Goal: Communication & Community: Answer question/provide support

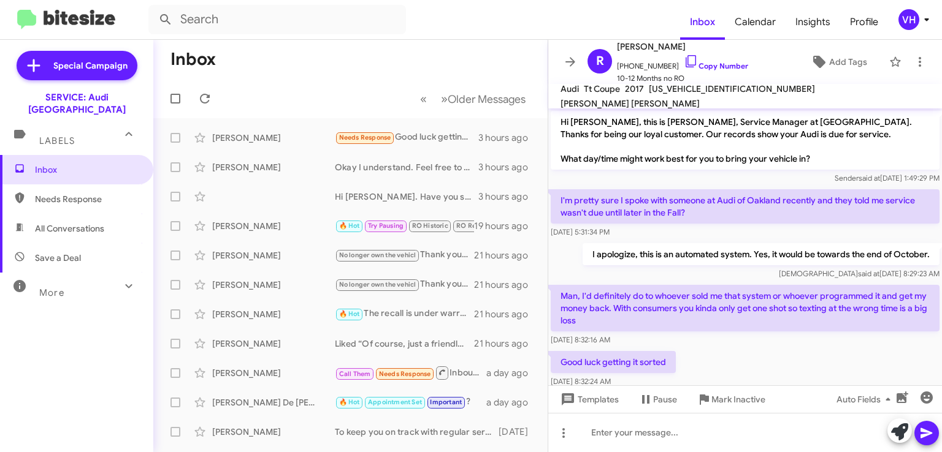
scroll to position [77, 0]
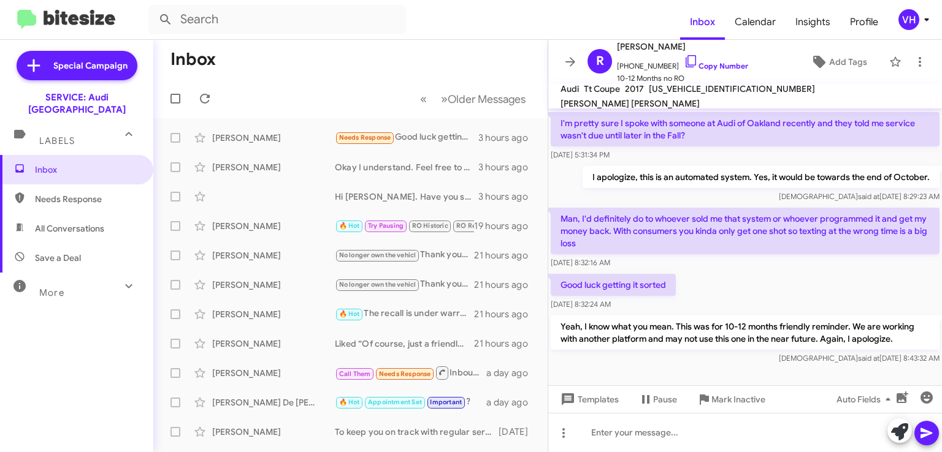
click at [7, 329] on div "Inbox Needs Response All Conversations Save a Deal More Important 🔥 Hot Appoint…" at bounding box center [76, 291] width 153 height 272
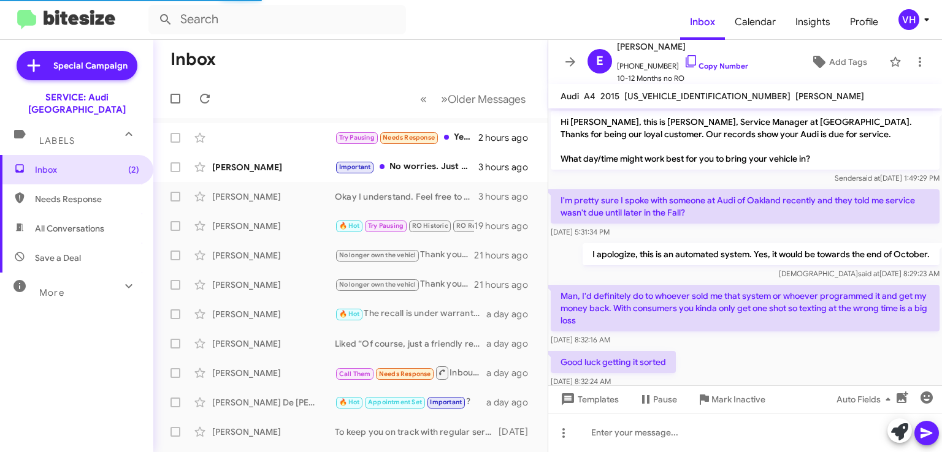
scroll to position [134, 0]
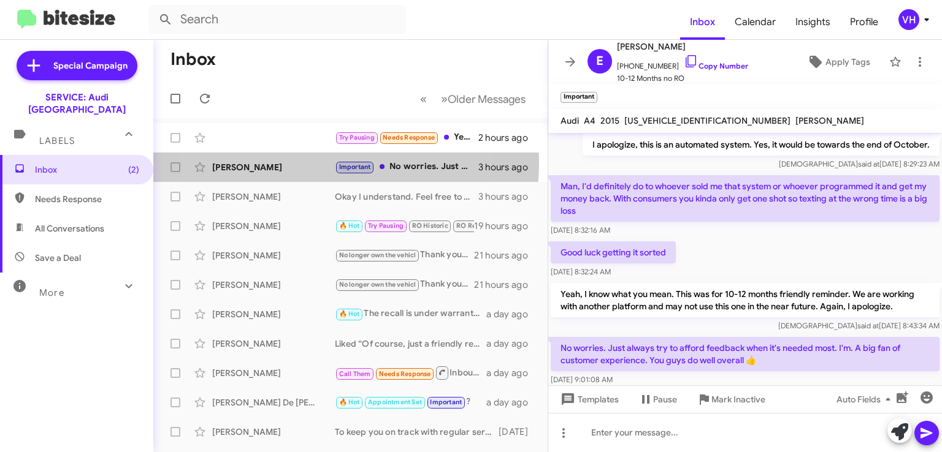
click at [282, 162] on div "[PERSON_NAME]" at bounding box center [273, 167] width 123 height 12
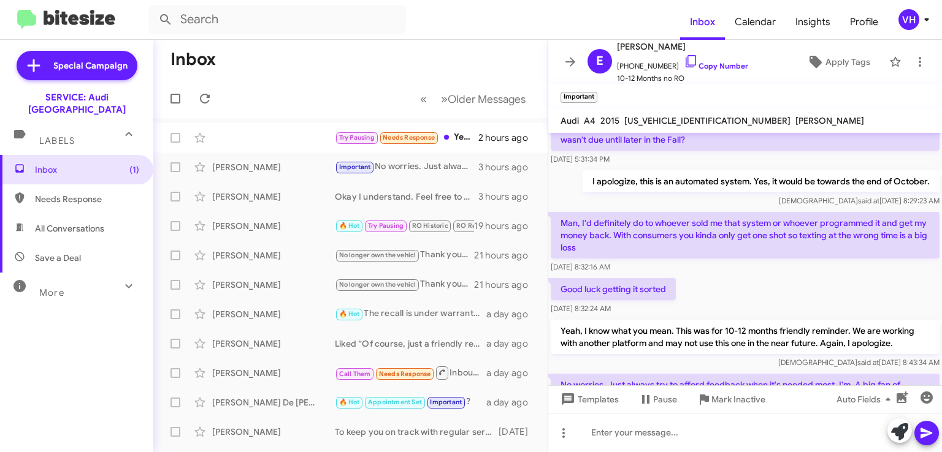
scroll to position [159, 0]
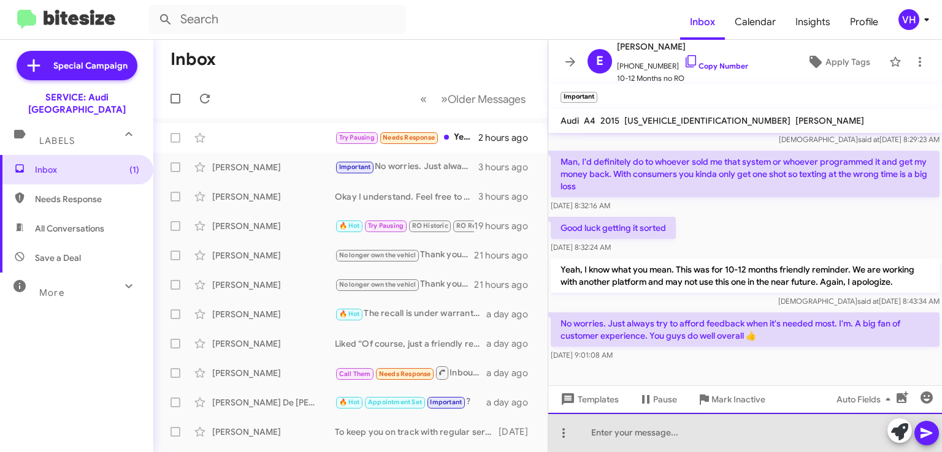
click at [760, 427] on div at bounding box center [745, 432] width 394 height 39
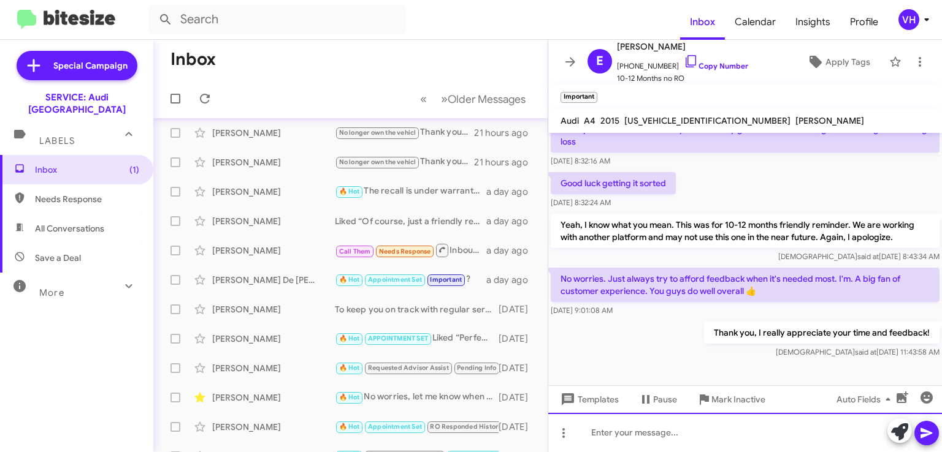
scroll to position [0, 0]
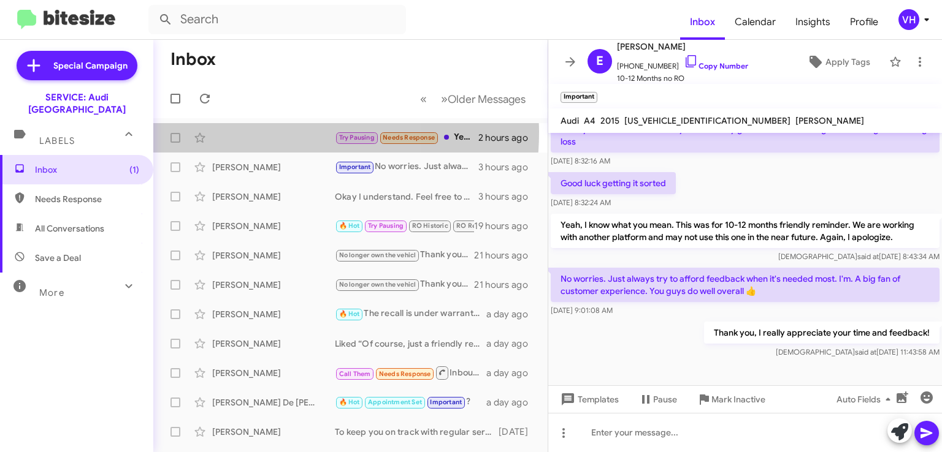
click at [246, 132] on div "Try Pausing Needs Response Yes I have. Okay, just let me know if there is anyth…" at bounding box center [350, 138] width 375 height 25
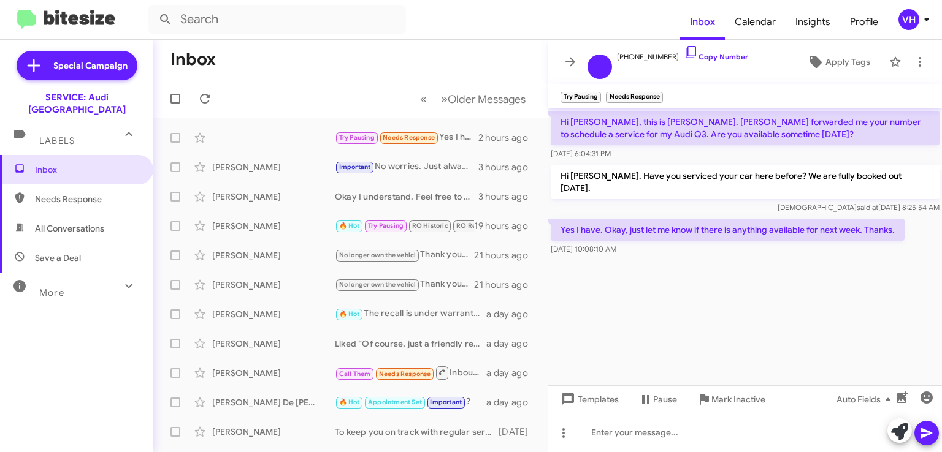
click at [714, 54] on link "Copy Number" at bounding box center [716, 56] width 64 height 9
click at [620, 285] on cdk-virtual-scroll-viewport "Hi Steven, this is Gabrielle. Parisa forwarded me your number to schedule a ser…" at bounding box center [745, 247] width 394 height 277
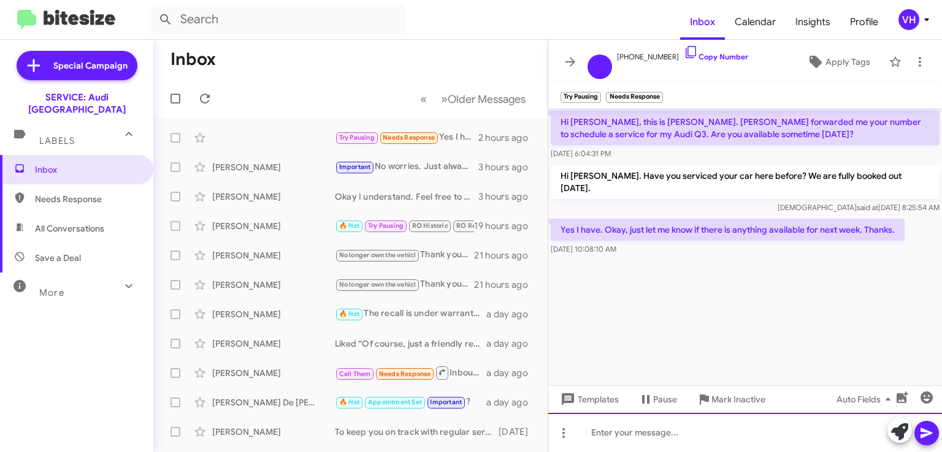
click at [701, 427] on div at bounding box center [745, 432] width 394 height 39
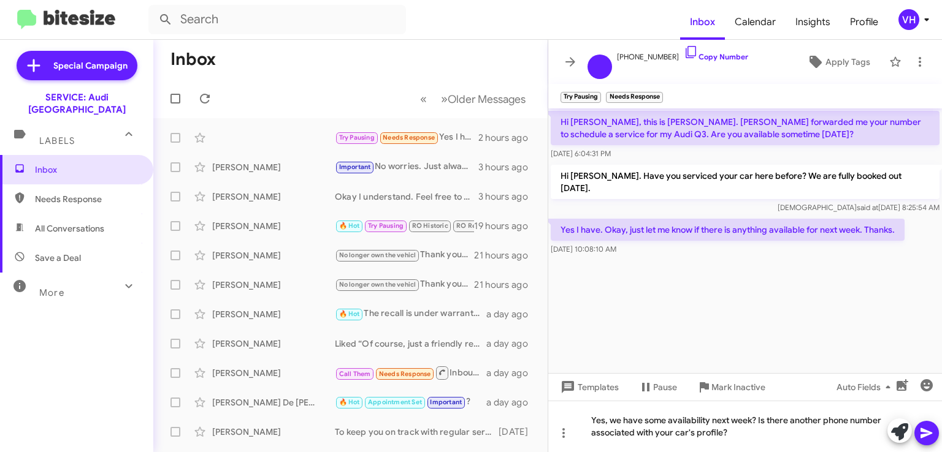
click at [73, 330] on div "Inbox Needs Response All Conversations Save a Deal More Important 🔥 Hot Appoint…" at bounding box center [76, 291] width 153 height 272
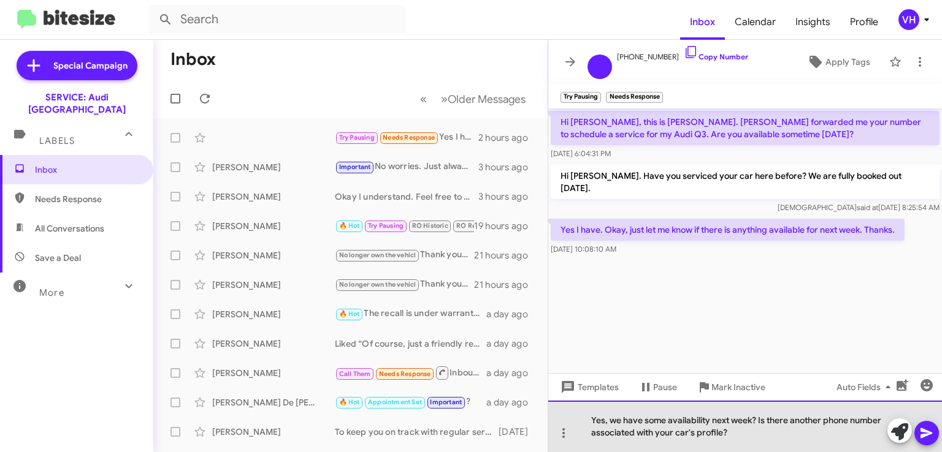
click at [799, 441] on div "Yes, we have some availability next week? Is there another phone number associa…" at bounding box center [745, 426] width 394 height 51
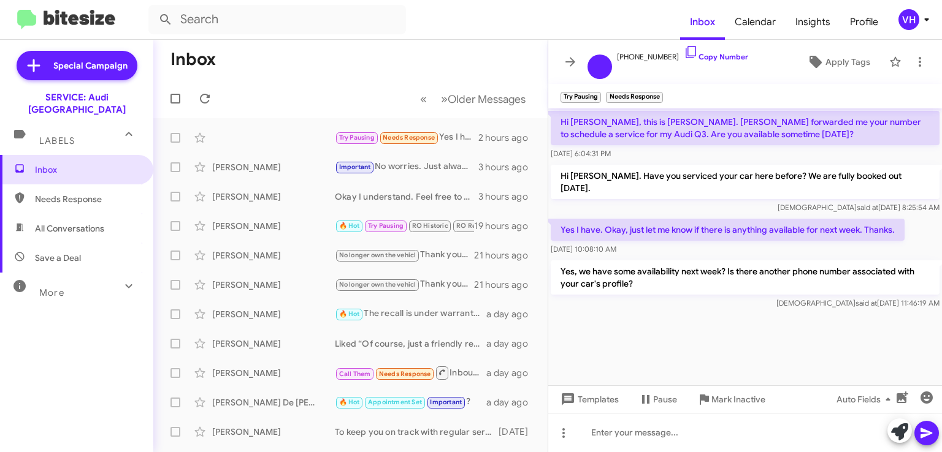
click at [46, 372] on div "Inbox Needs Response All Conversations Save a Deal More Important 🔥 Hot Appoint…" at bounding box center [76, 291] width 153 height 272
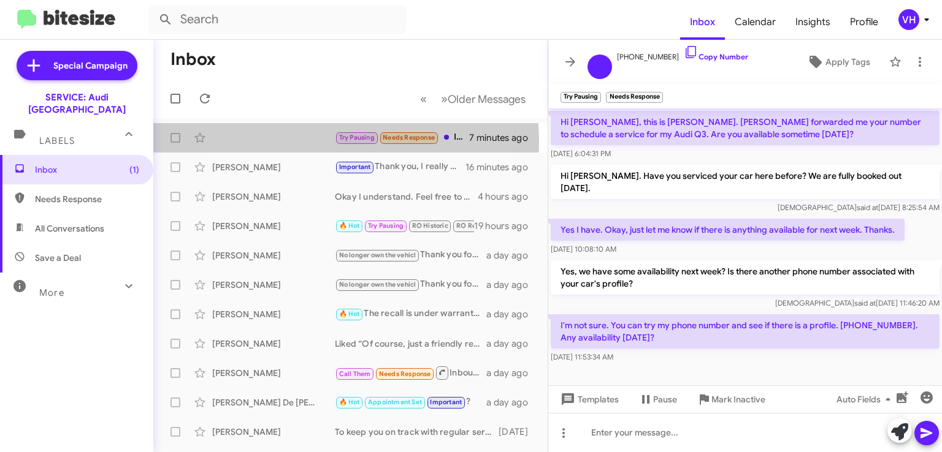
click at [292, 143] on div "Try Pausing Needs Response I'm not sure. You can try my phone number and see if…" at bounding box center [350, 138] width 375 height 25
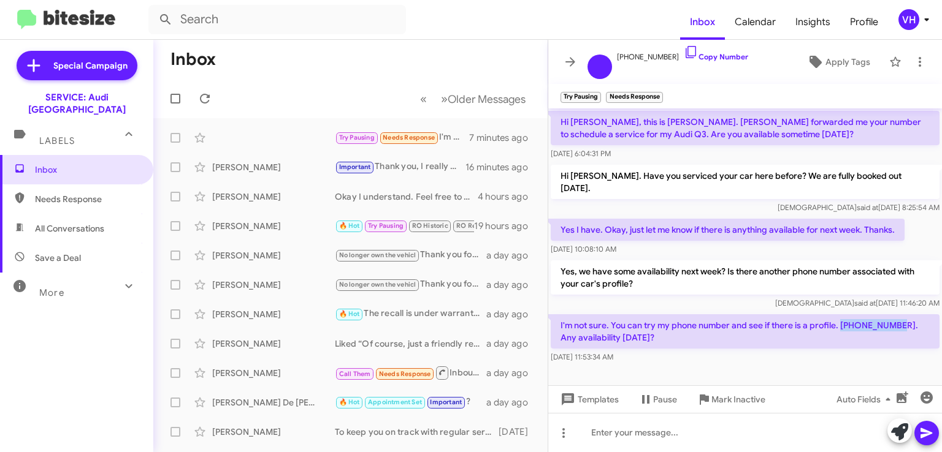
drag, startPoint x: 840, startPoint y: 312, endPoint x: 891, endPoint y: 307, distance: 51.7
click at [891, 314] on p "I'm not sure. You can try my phone number and see if there is a profile. [PHONE…" at bounding box center [744, 331] width 389 height 34
copy p "702-588-1121"
click at [764, 366] on div at bounding box center [745, 373] width 394 height 15
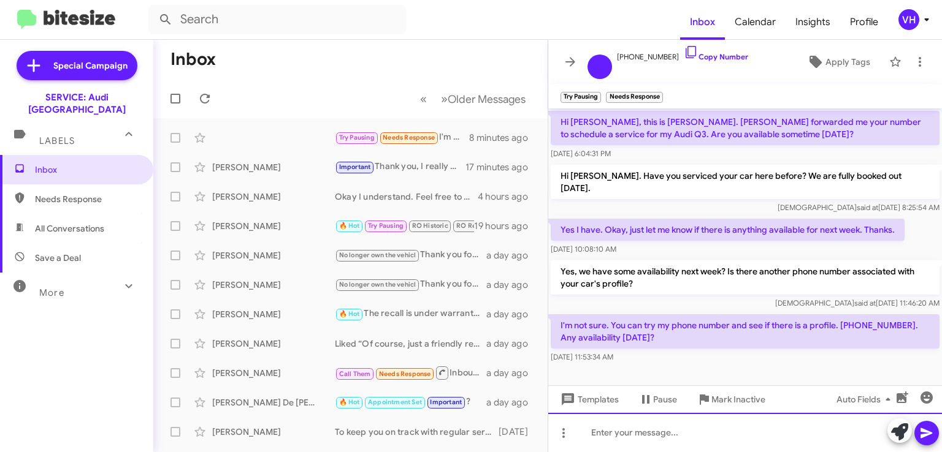
click at [704, 435] on div at bounding box center [745, 432] width 394 height 39
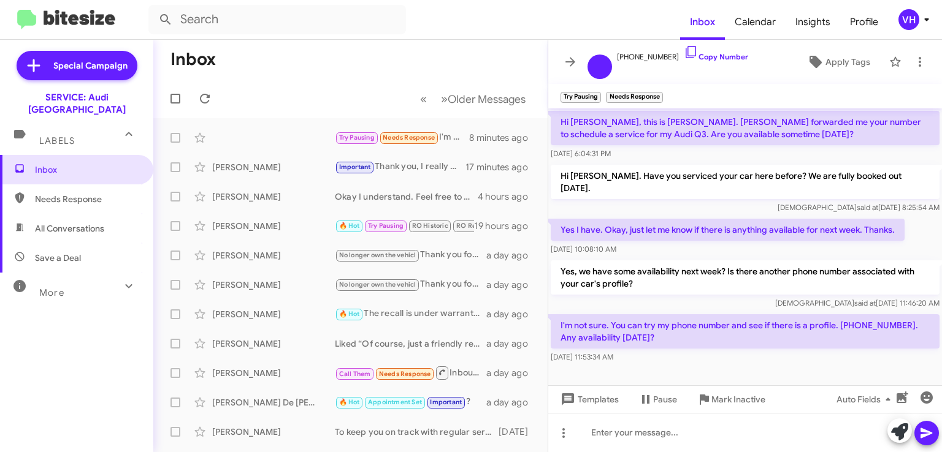
click at [120, 326] on div "Inbox Needs Response All Conversations Save a Deal More Important 🔥 Hot Appoint…" at bounding box center [76, 291] width 153 height 272
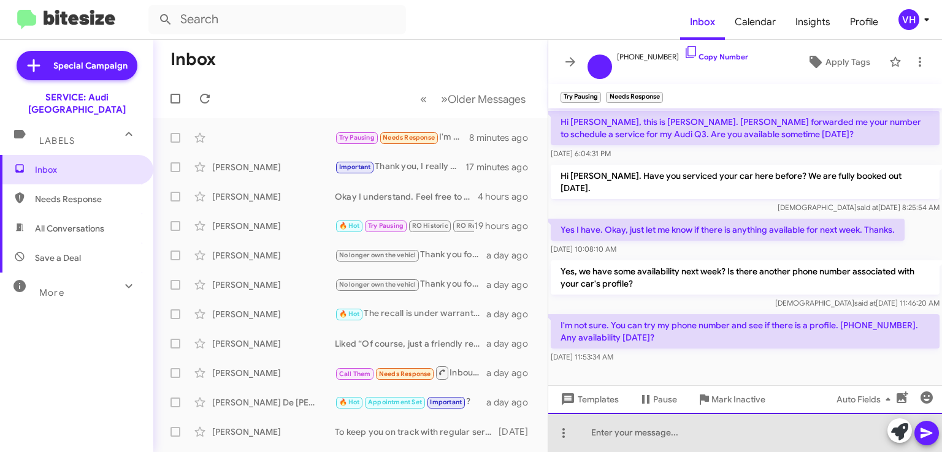
click at [726, 439] on div at bounding box center [745, 432] width 394 height 39
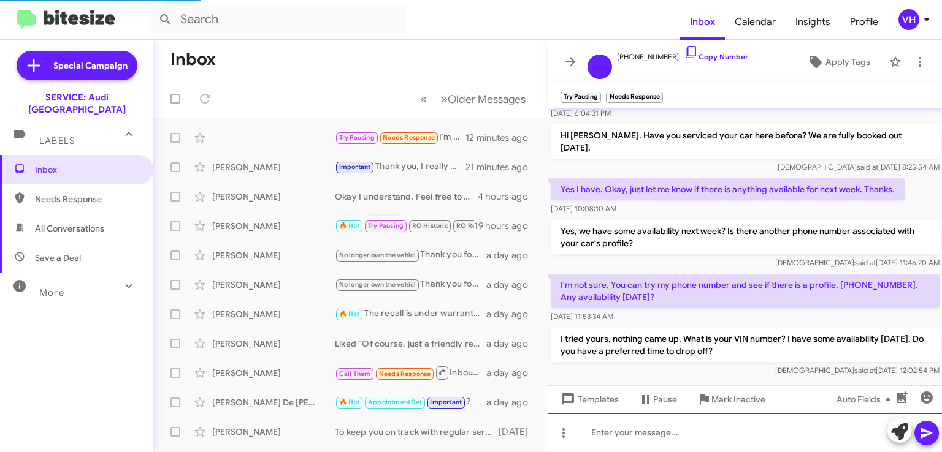
scroll to position [85, 0]
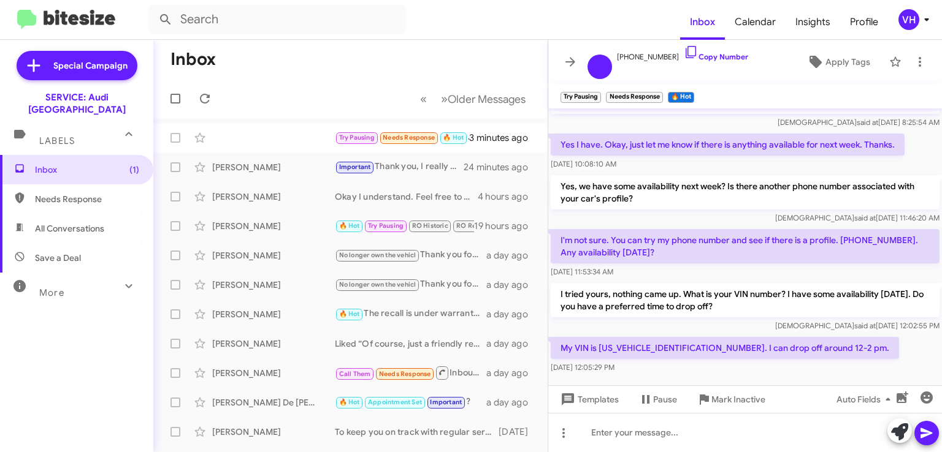
click at [649, 337] on p "My VIN is [US_VEHICLE_IDENTIFICATION_NUMBER]. I can drop off around 12-2 pm." at bounding box center [724, 348] width 348 height 22
copy p "WA1JCCFS2JR020411"
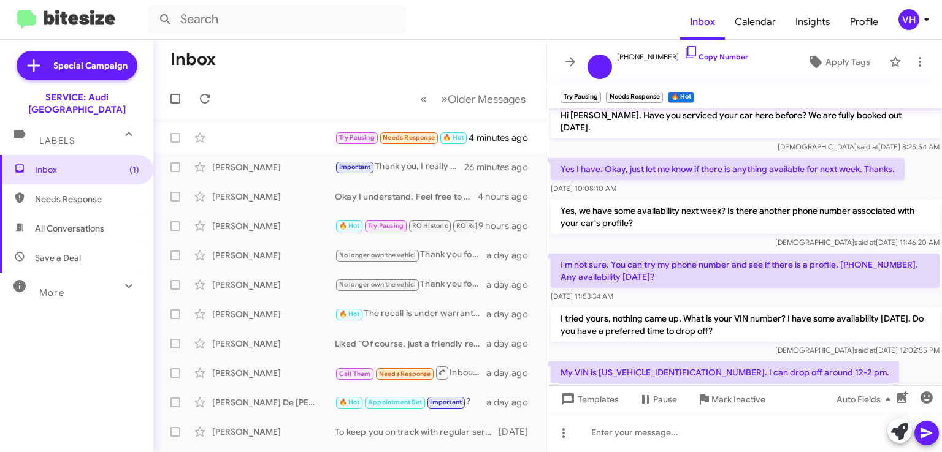
scroll to position [85, 0]
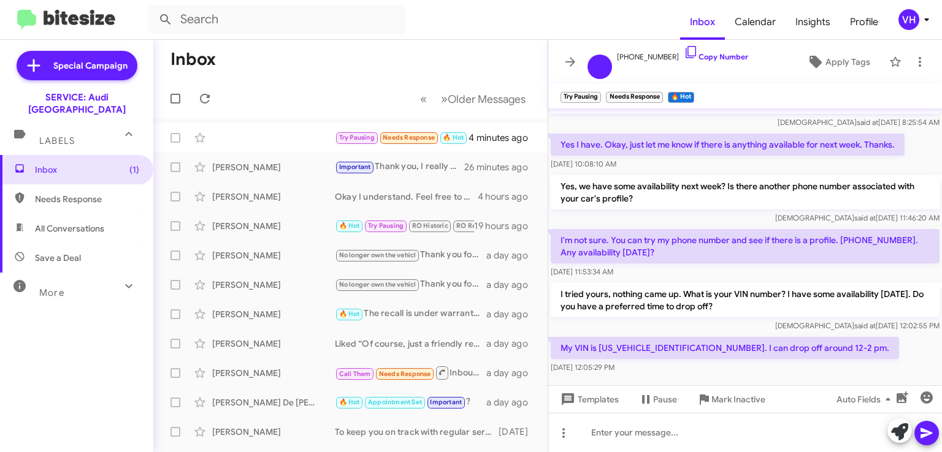
click at [281, 140] on div "Try Pausing Needs Response 🔥 Hot My VIN is [US_VEHICLE_IDENTIFICATION_NUMBER]. …" at bounding box center [350, 138] width 375 height 25
click at [96, 333] on div "Inbox Needs Response All Conversations Save a Deal More Important 🔥 Hot Appoint…" at bounding box center [76, 291] width 153 height 272
click at [638, 337] on p "My VIN is [US_VEHICLE_IDENTIFICATION_NUMBER]. I can drop off around 12-2 pm." at bounding box center [724, 348] width 348 height 22
drag, startPoint x: 640, startPoint y: 333, endPoint x: 629, endPoint y: 345, distance: 15.6
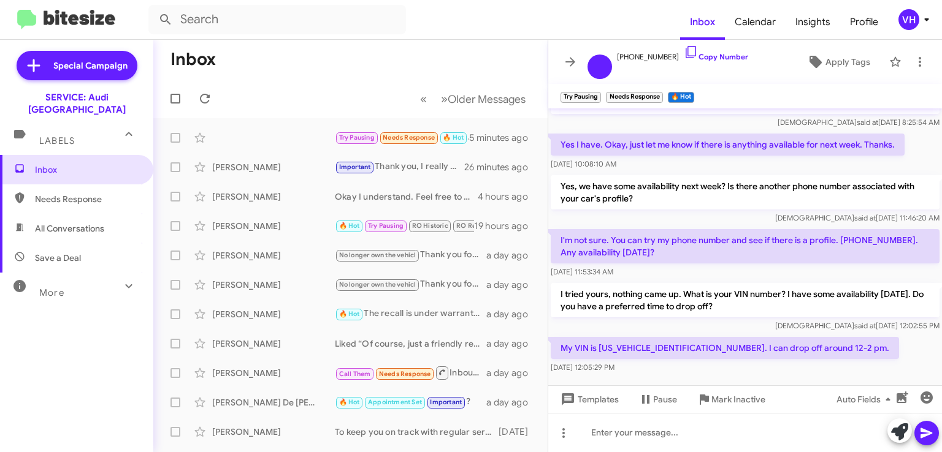
click at [629, 345] on p "My VIN is [US_VEHICLE_IDENTIFICATION_NUMBER]. I can drop off around 12-2 pm." at bounding box center [724, 348] width 348 height 22
click at [631, 337] on p "My VIN is [US_VEHICLE_IDENTIFICATION_NUMBER]. I can drop off around 12-2 pm." at bounding box center [724, 348] width 348 height 22
copy p "WA1JCCFS2JR020411"
click at [766, 320] on div "Veda said at Aug 28, 2025, 12:02:55 PM" at bounding box center [744, 326] width 389 height 12
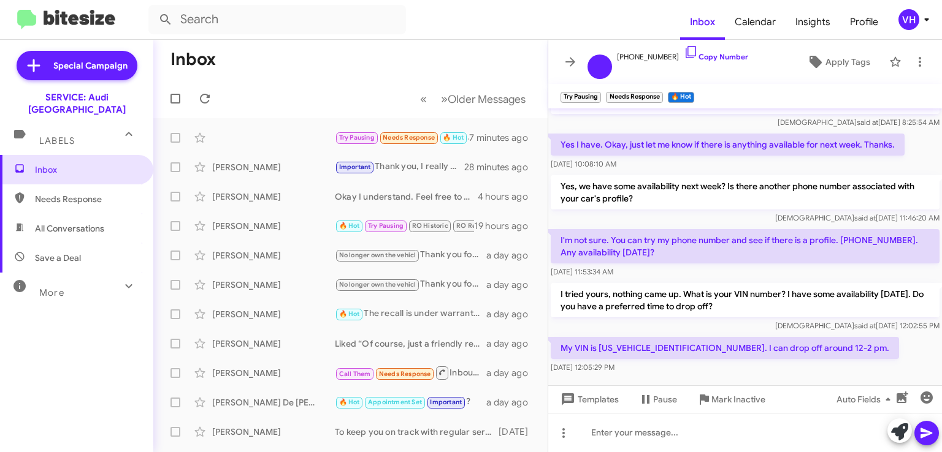
click at [913, 338] on div "My VIN is WA1JCCFS2JR020411. I can drop off around 12-2 pm. Aug 28, 2025, 12:05…" at bounding box center [745, 356] width 394 height 42
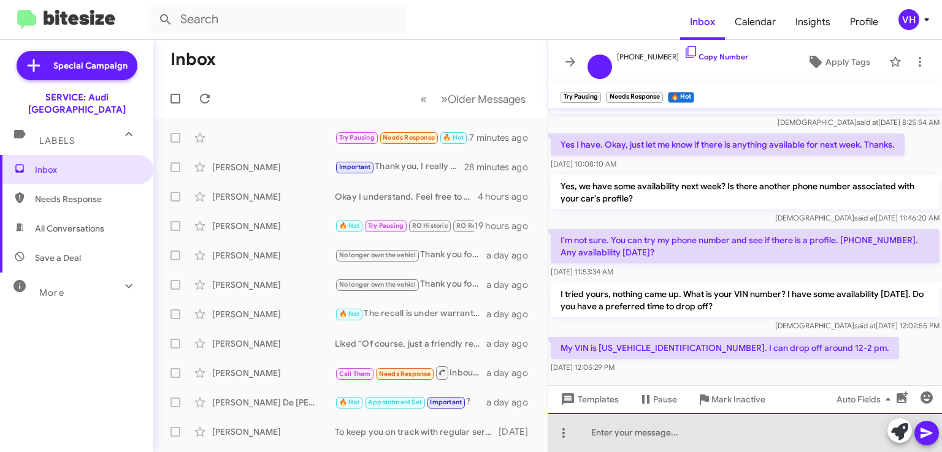
click at [758, 435] on div at bounding box center [745, 432] width 394 height 39
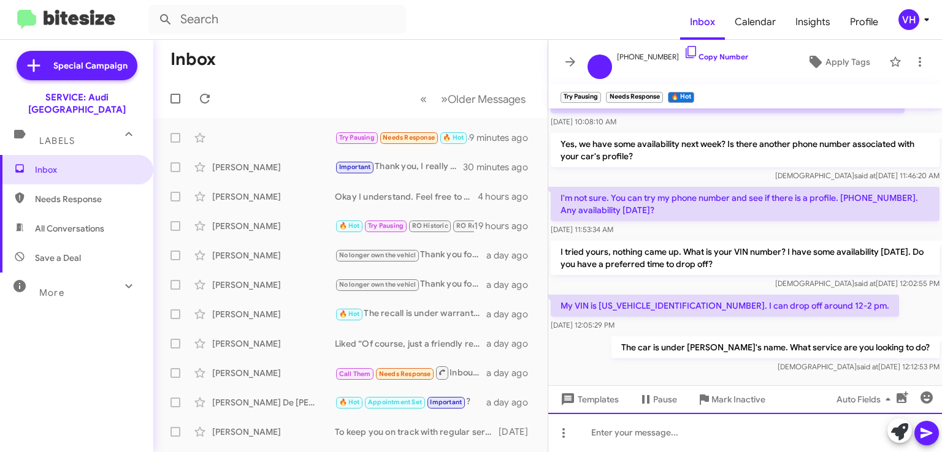
scroll to position [130, 0]
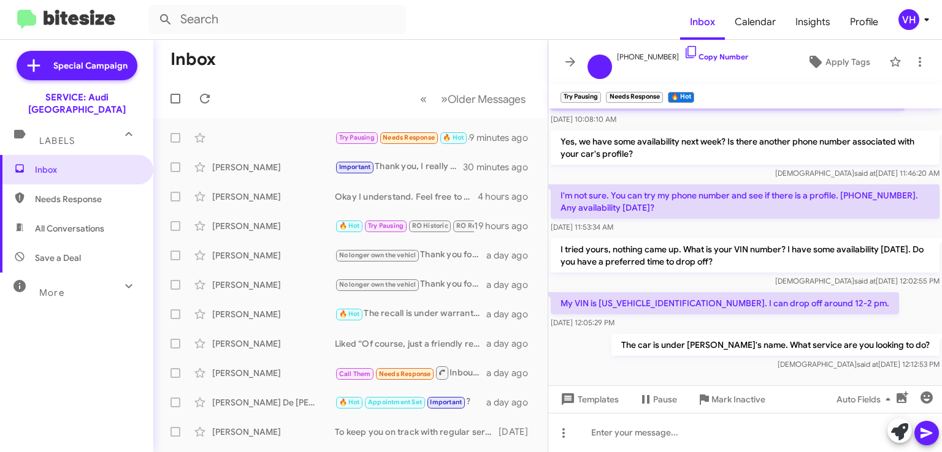
click at [639, 292] on p "My VIN is [US_VEHICLE_IDENTIFICATION_NUMBER]. I can drop off around 12-2 pm." at bounding box center [724, 303] width 348 height 22
copy p "WA1JCCFS2JR020411"
click at [637, 338] on div "The car is under Parisa's name. What service are you looking to do? Veda said a…" at bounding box center [745, 353] width 394 height 42
click at [625, 373] on div at bounding box center [745, 385] width 394 height 25
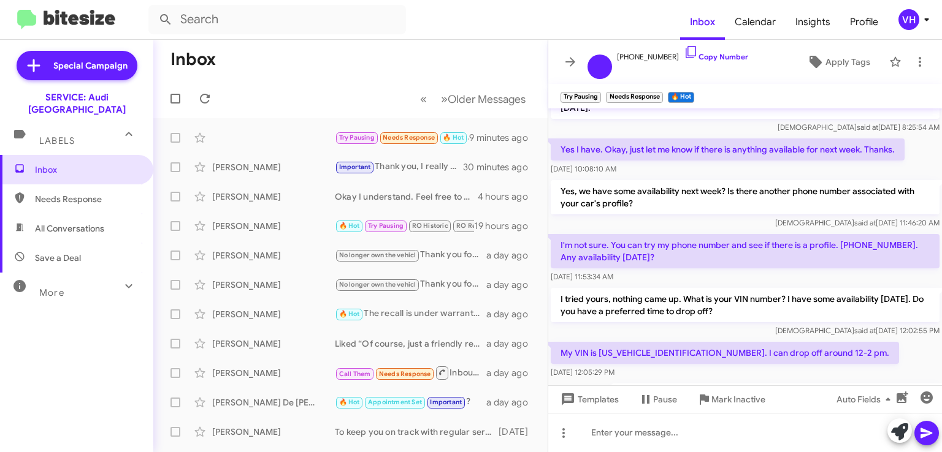
scroll to position [0, 0]
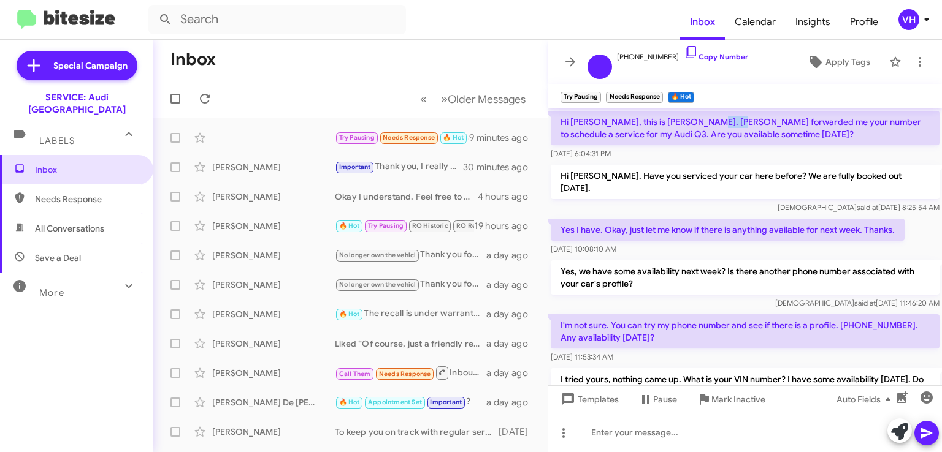
drag, startPoint x: 693, startPoint y: 125, endPoint x: 718, endPoint y: 118, distance: 25.4
click at [718, 118] on p "Hi [PERSON_NAME], this is [PERSON_NAME]. [PERSON_NAME] forwarded me your number…" at bounding box center [744, 128] width 389 height 34
click at [701, 136] on p "Hi [PERSON_NAME], this is [PERSON_NAME]. [PERSON_NAME] forwarded me your number…" at bounding box center [744, 128] width 389 height 34
click at [677, 120] on p "Hi [PERSON_NAME], this is [PERSON_NAME]. [PERSON_NAME] forwarded me your number…" at bounding box center [744, 128] width 389 height 34
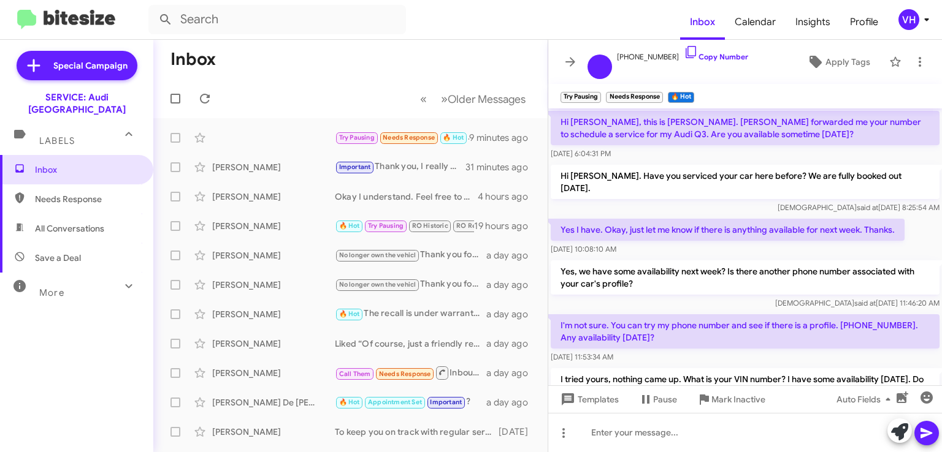
click at [662, 147] on div "Hi Steven, this is Gabrielle. Parisa forwarded me your number to schedule a ser…" at bounding box center [744, 135] width 389 height 49
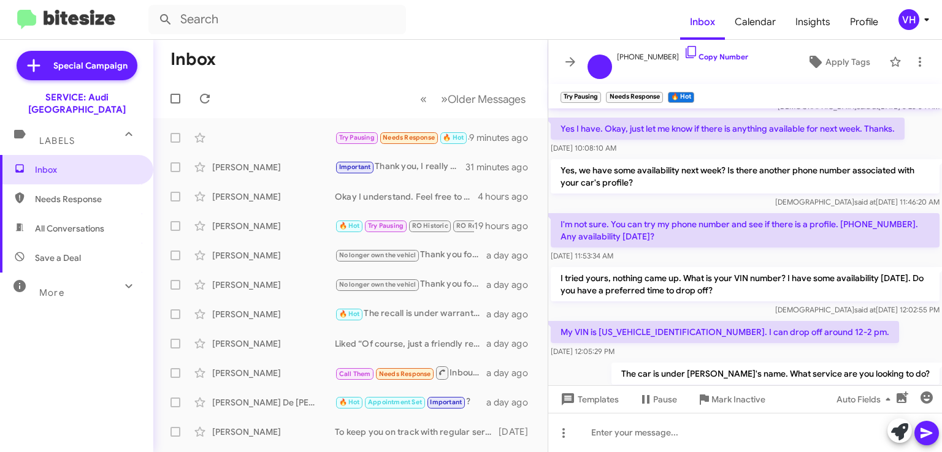
scroll to position [130, 0]
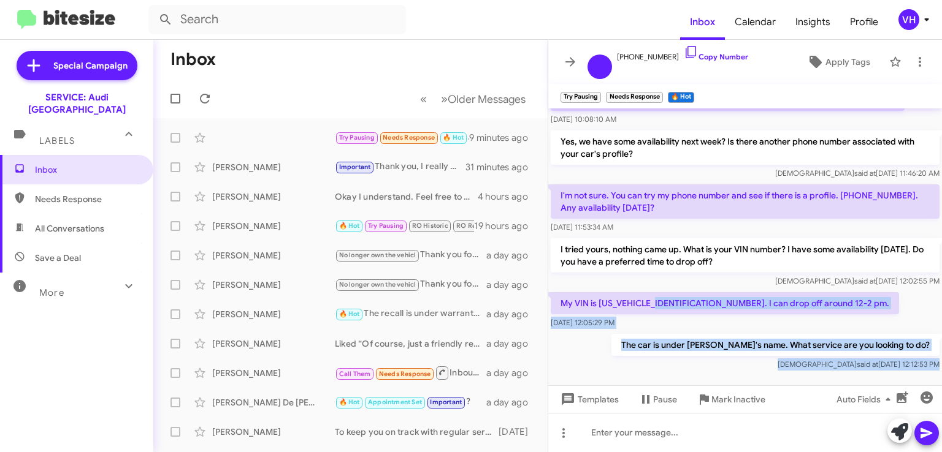
drag, startPoint x: 667, startPoint y: 305, endPoint x: 723, endPoint y: 362, distance: 80.2
click at [723, 362] on cdk-virtual-scroll-viewport "Hi Steven, this is Gabrielle. Parisa forwarded me your number to schedule a ser…" at bounding box center [745, 247] width 394 height 277
click at [723, 373] on div at bounding box center [745, 385] width 394 height 25
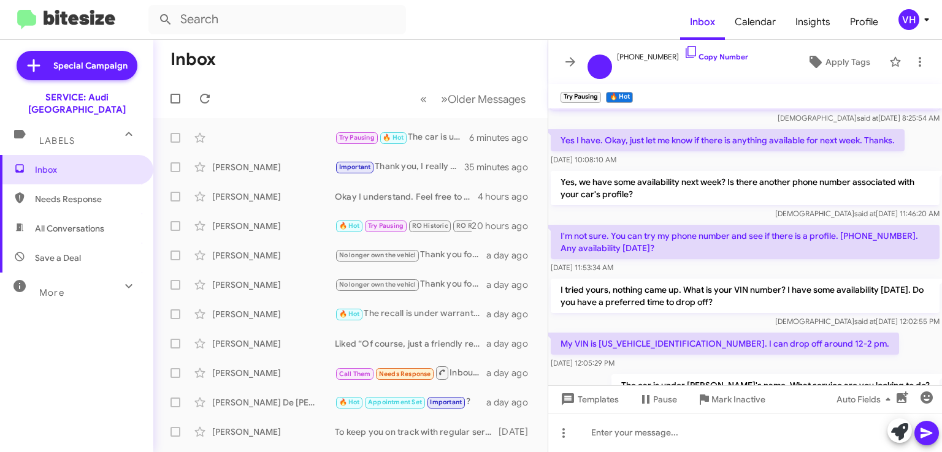
scroll to position [69, 0]
